Goal: Find specific page/section

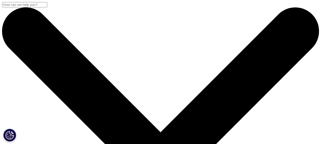
scroll to position [25, 0]
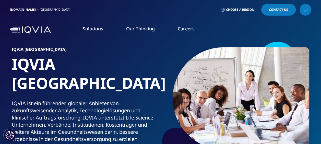
click at [174, 93] on link "WEITERE INFORMATIONEN" at bounding box center [192, 93] width 50 height 4
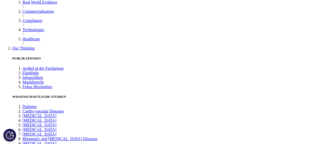
scroll to position [127, 0]
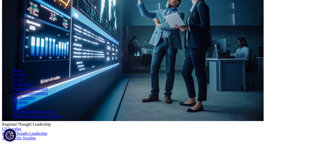
scroll to position [153, 0]
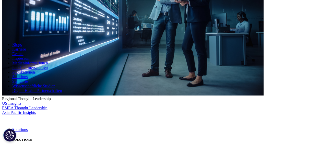
click at [26, 51] on link "Karriere" at bounding box center [19, 49] width 14 height 4
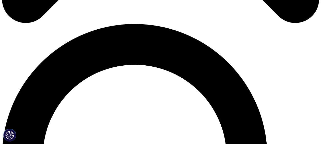
scroll to position [306, 0]
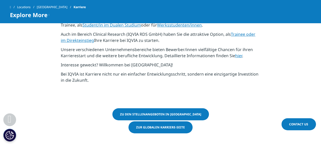
click at [139, 113] on span "Zu den Stellenangeboten in Deutschland" at bounding box center [160, 114] width 81 height 4
